Goal: Information Seeking & Learning: Learn about a topic

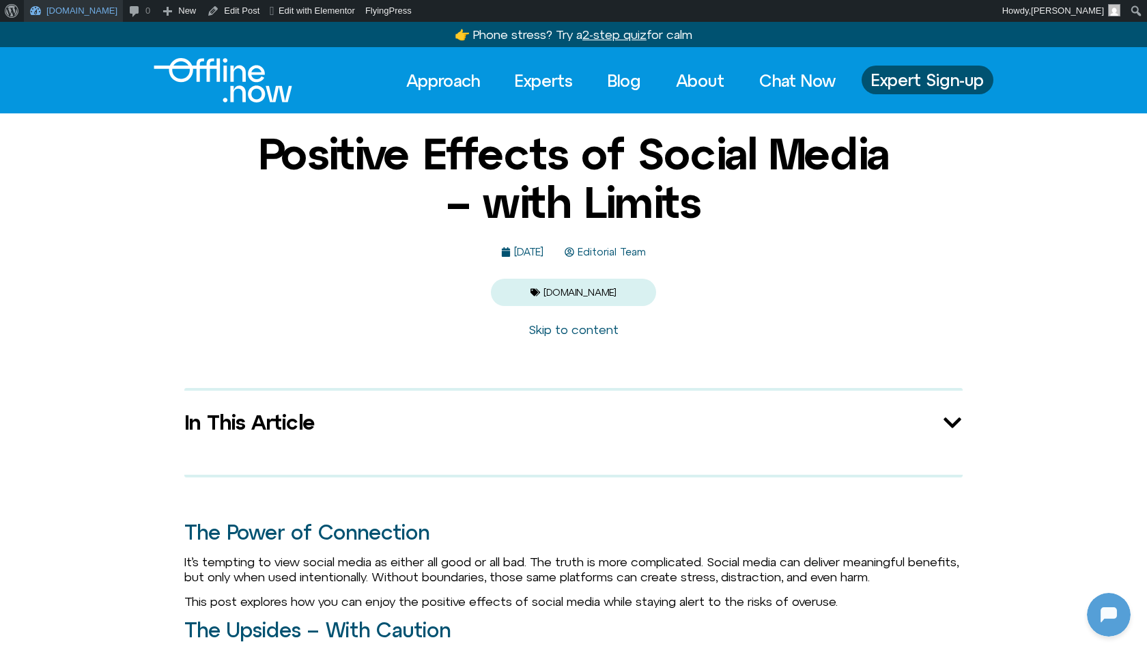
click at [77, 5] on link "[DOMAIN_NAME]" at bounding box center [73, 11] width 99 height 22
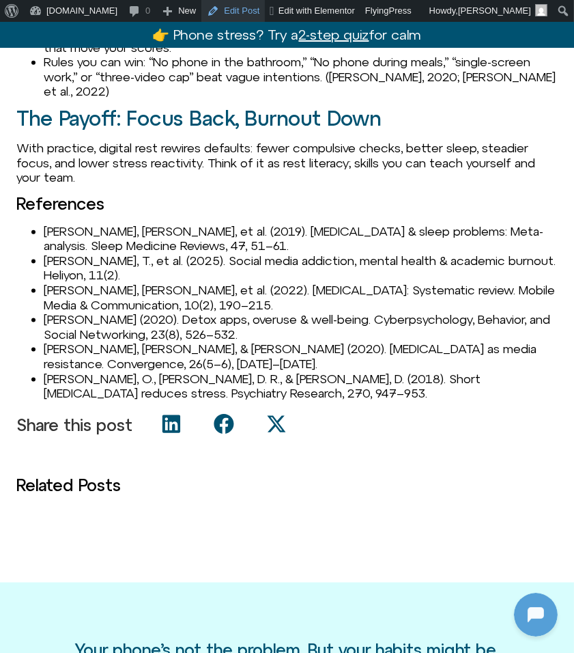
scroll to position [1664, 0]
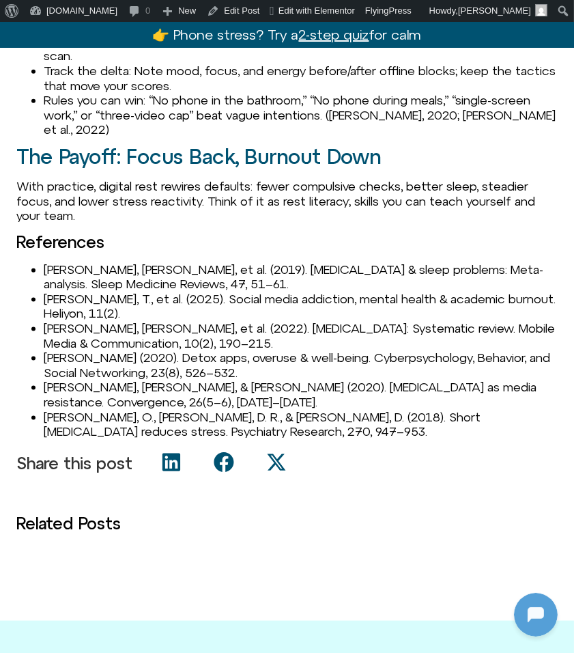
click at [64, 262] on li "[PERSON_NAME], [PERSON_NAME], et al. (2019). [MEDICAL_DATA] & sleep problems: M…" at bounding box center [301, 276] width 514 height 29
click at [55, 292] on li "[PERSON_NAME], T., et al. (2025). Social media addiction, mental health & acade…" at bounding box center [301, 306] width 514 height 29
copy li "[PERSON_NAME]"
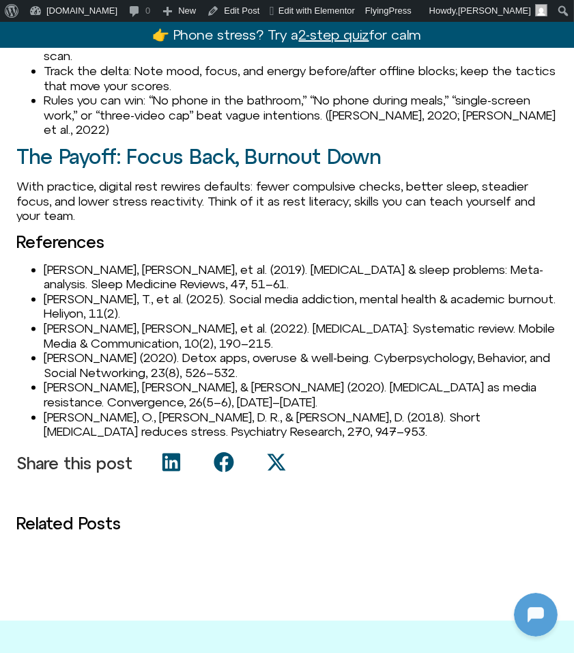
click at [68, 321] on li "[PERSON_NAME], [PERSON_NAME], et al. (2022). [MEDICAL_DATA]: Systematic review.…" at bounding box center [301, 335] width 514 height 29
copy li "[PERSON_NAME]"
